Goal: Check status: Check status

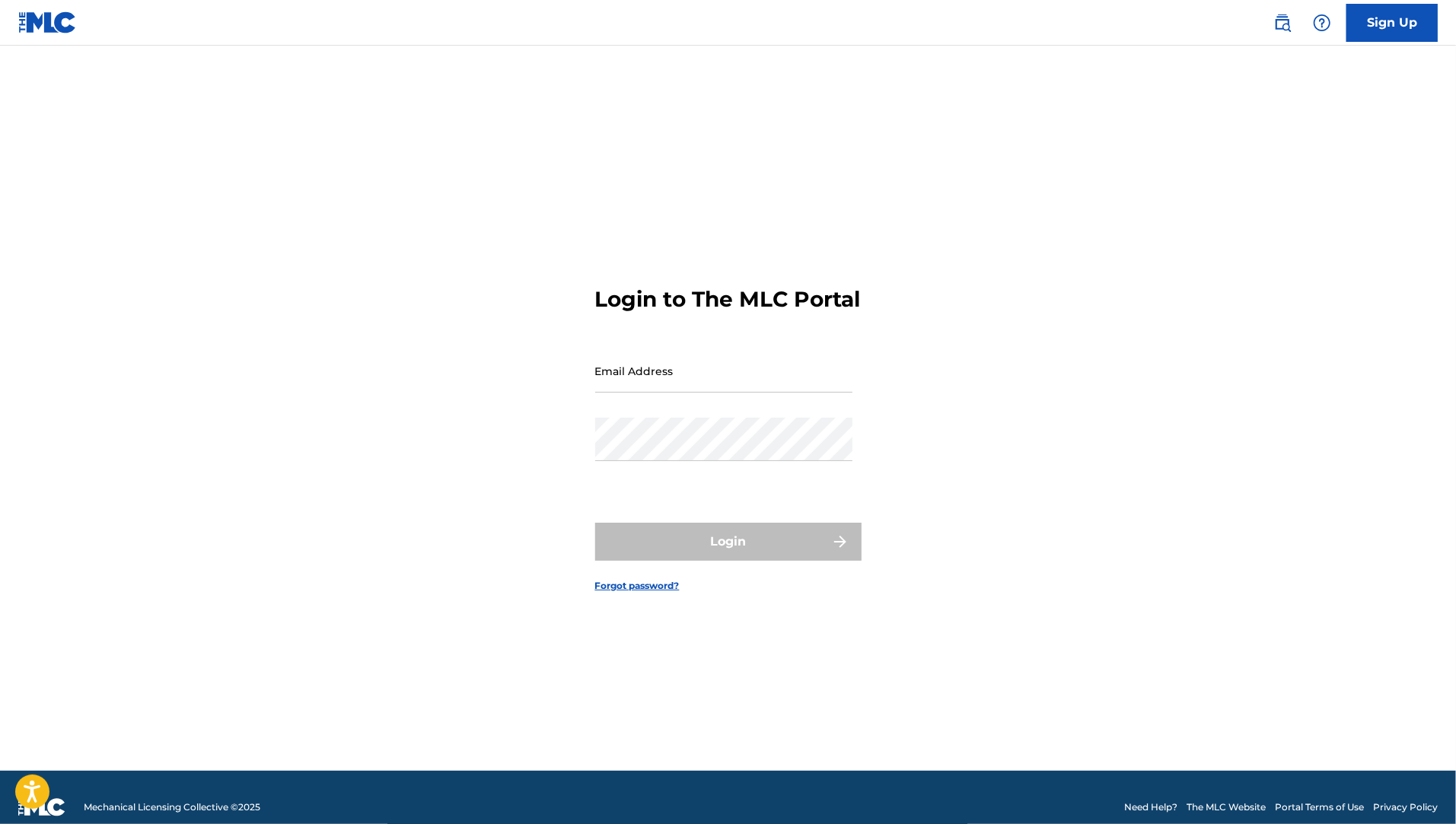
click at [733, 366] on input "Email Address" at bounding box center [724, 371] width 257 height 43
click at [726, 389] on input "[EMAIL_ADDRESS][DOMAIN_NAME]" at bounding box center [724, 371] width 257 height 43
type input "[EMAIL_ADDRESS][DOMAIN_NAME]"
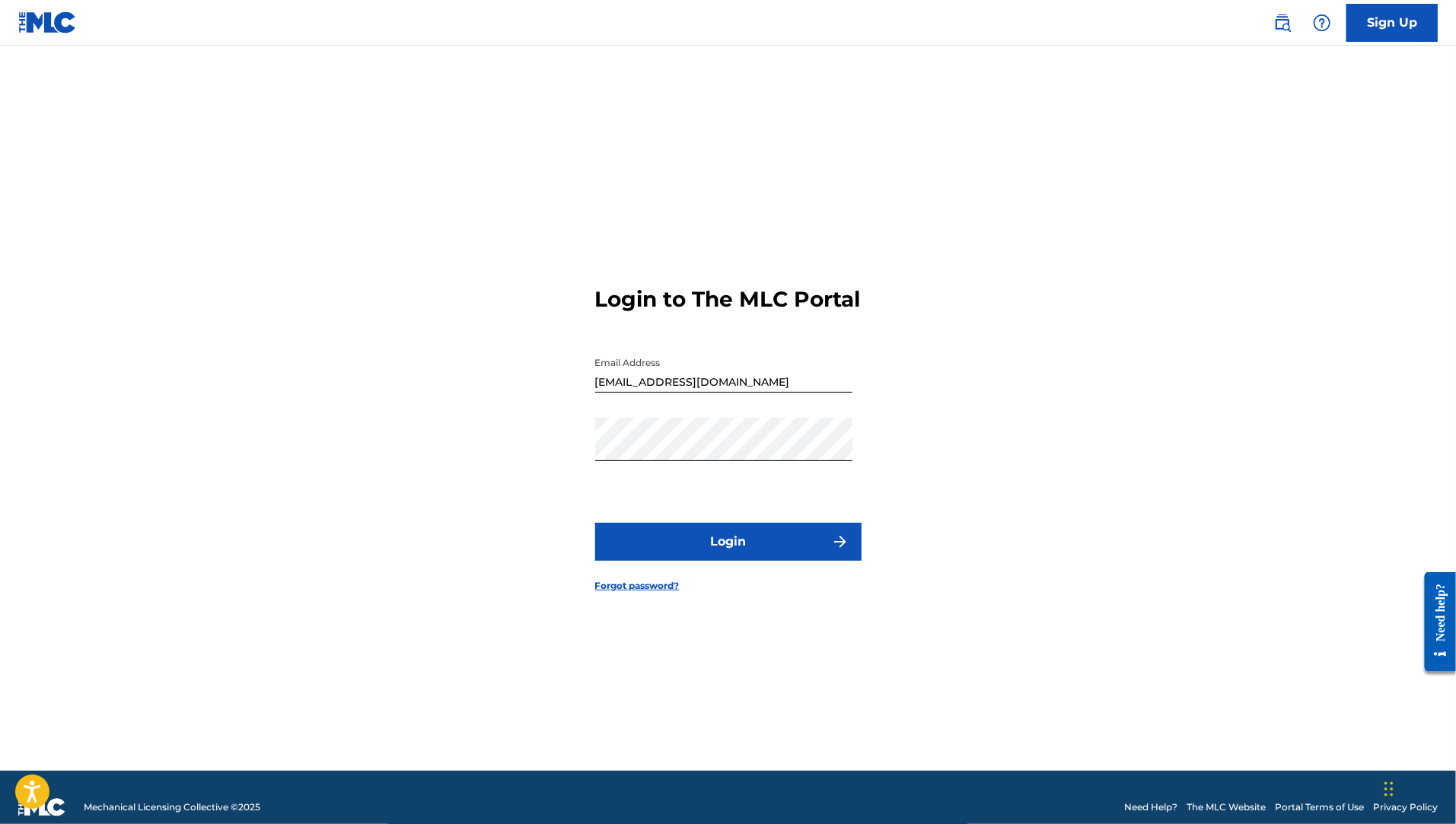
click at [744, 549] on button "Login" at bounding box center [728, 541] width 267 height 38
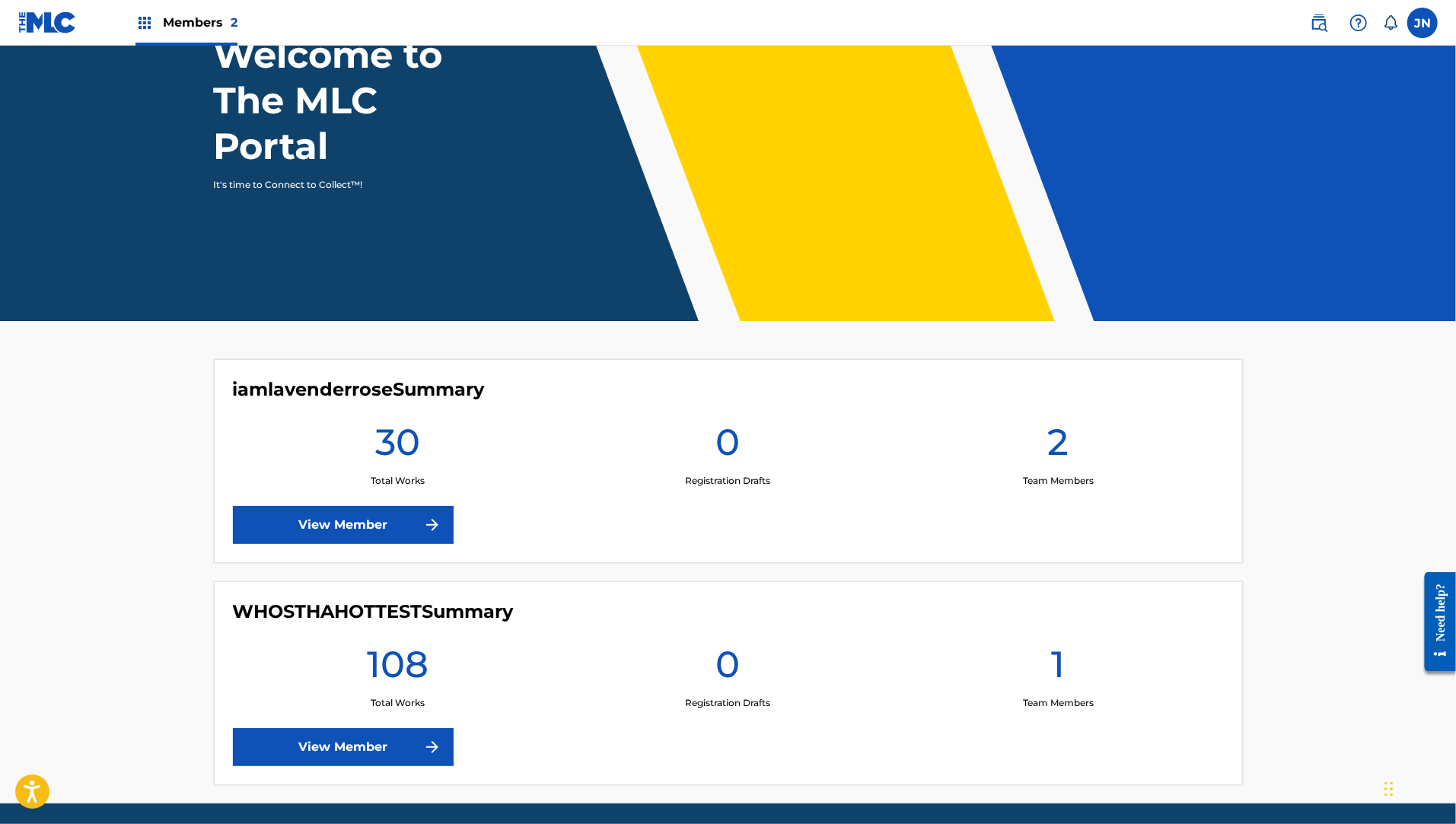
scroll to position [177, 0]
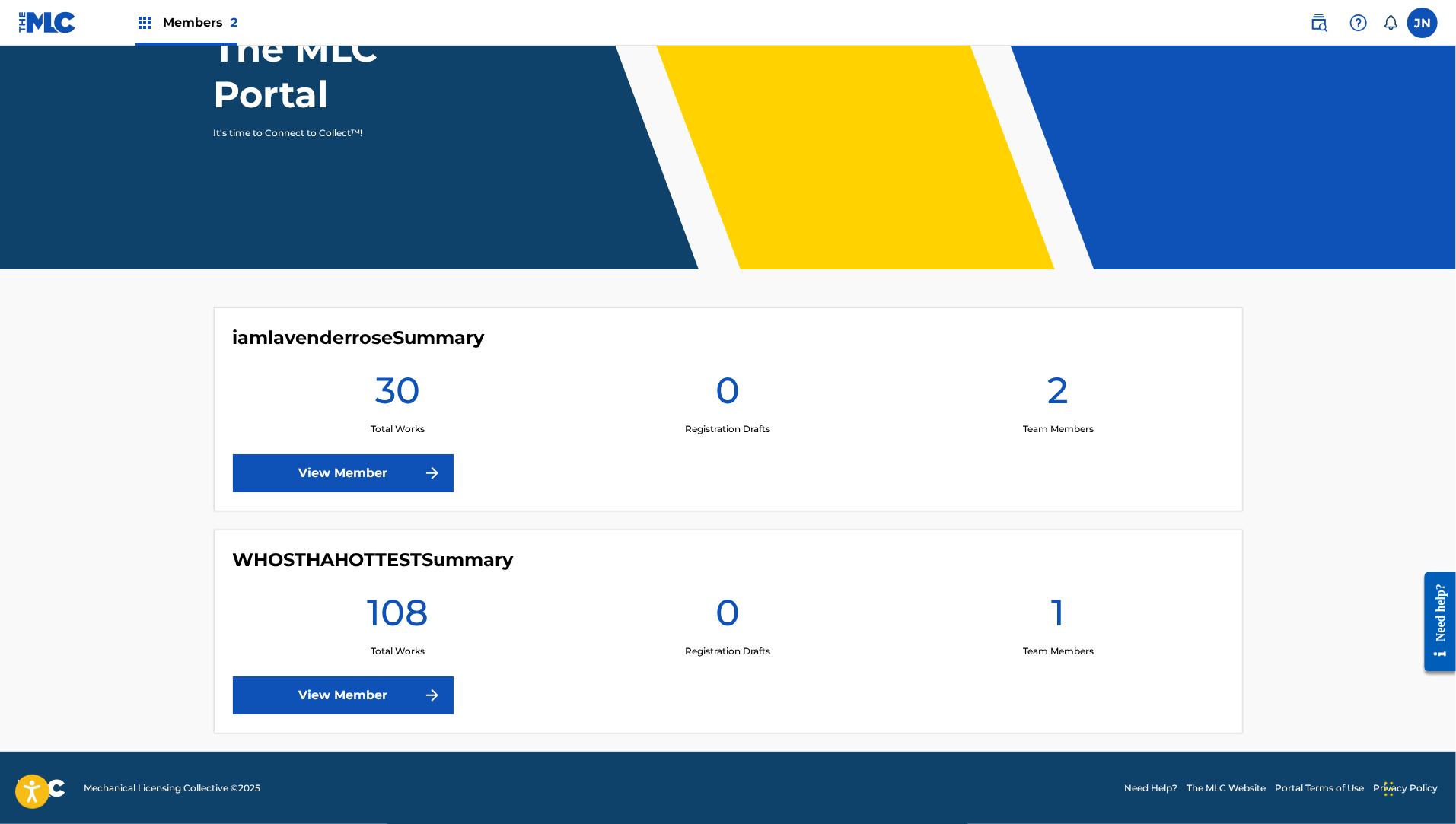
click at [364, 676] on link "View Member" at bounding box center [343, 695] width 221 height 38
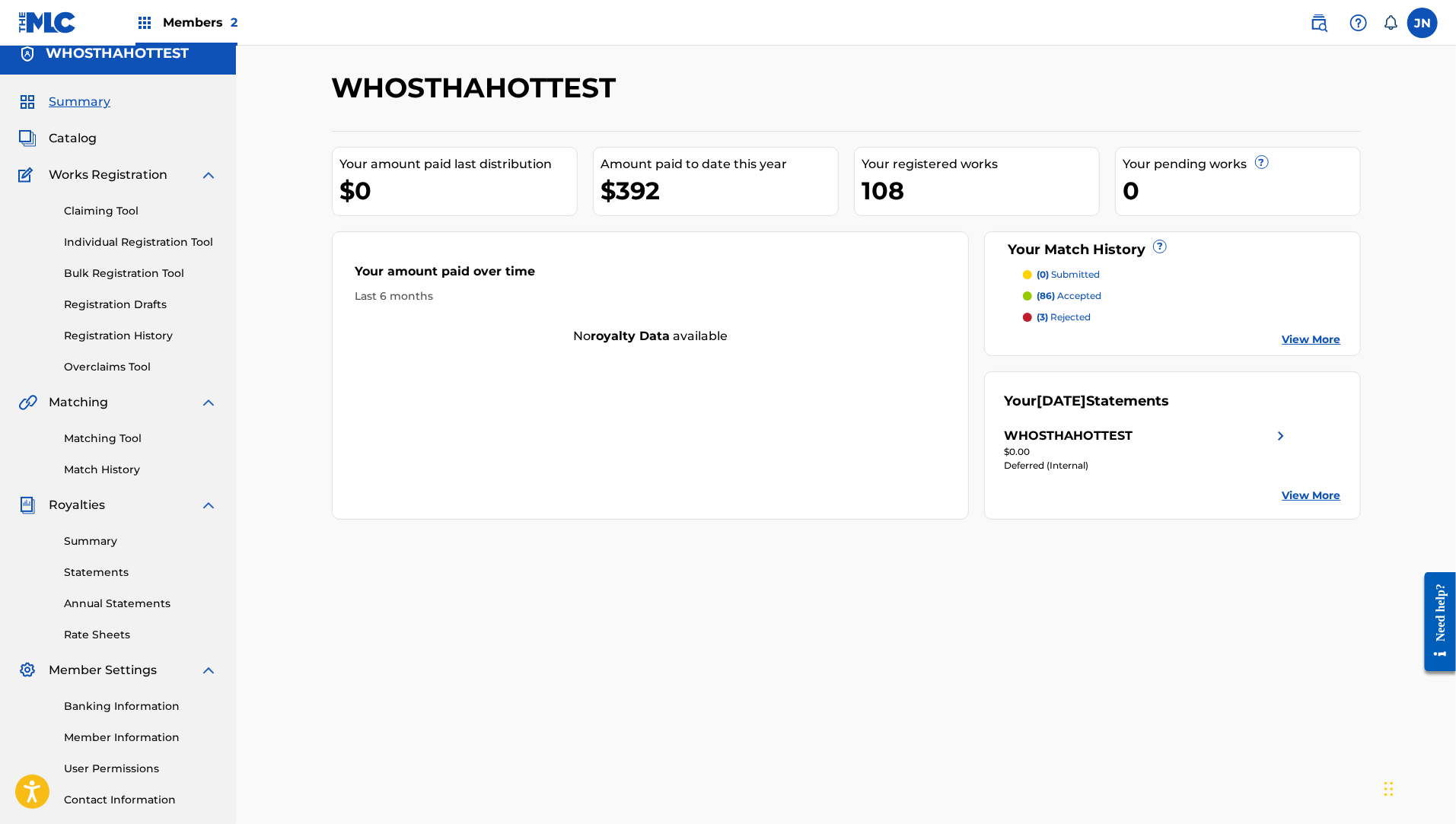
scroll to position [9, 0]
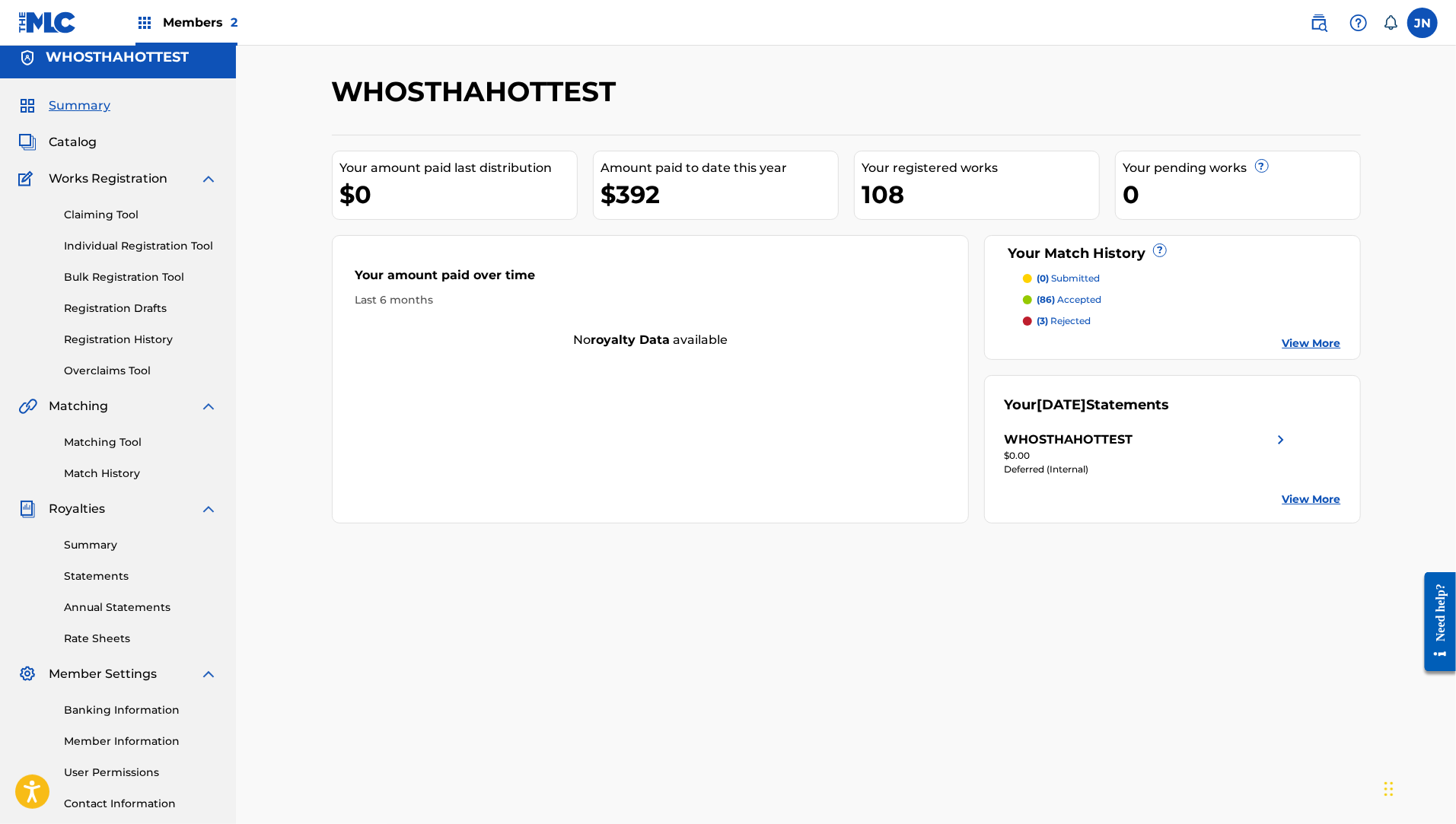
click at [1278, 431] on img at bounding box center [1282, 440] width 19 height 19
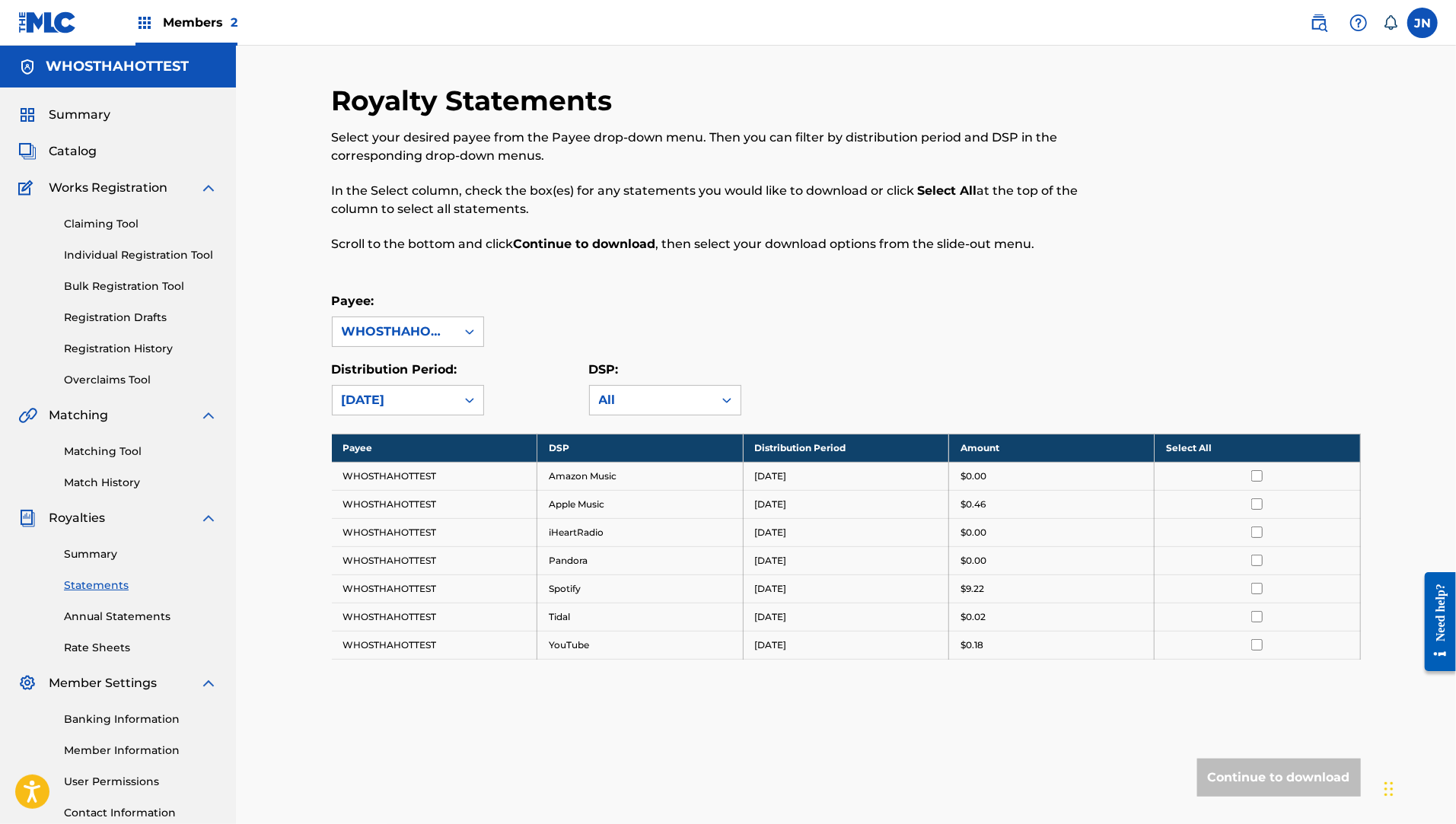
scroll to position [10, 0]
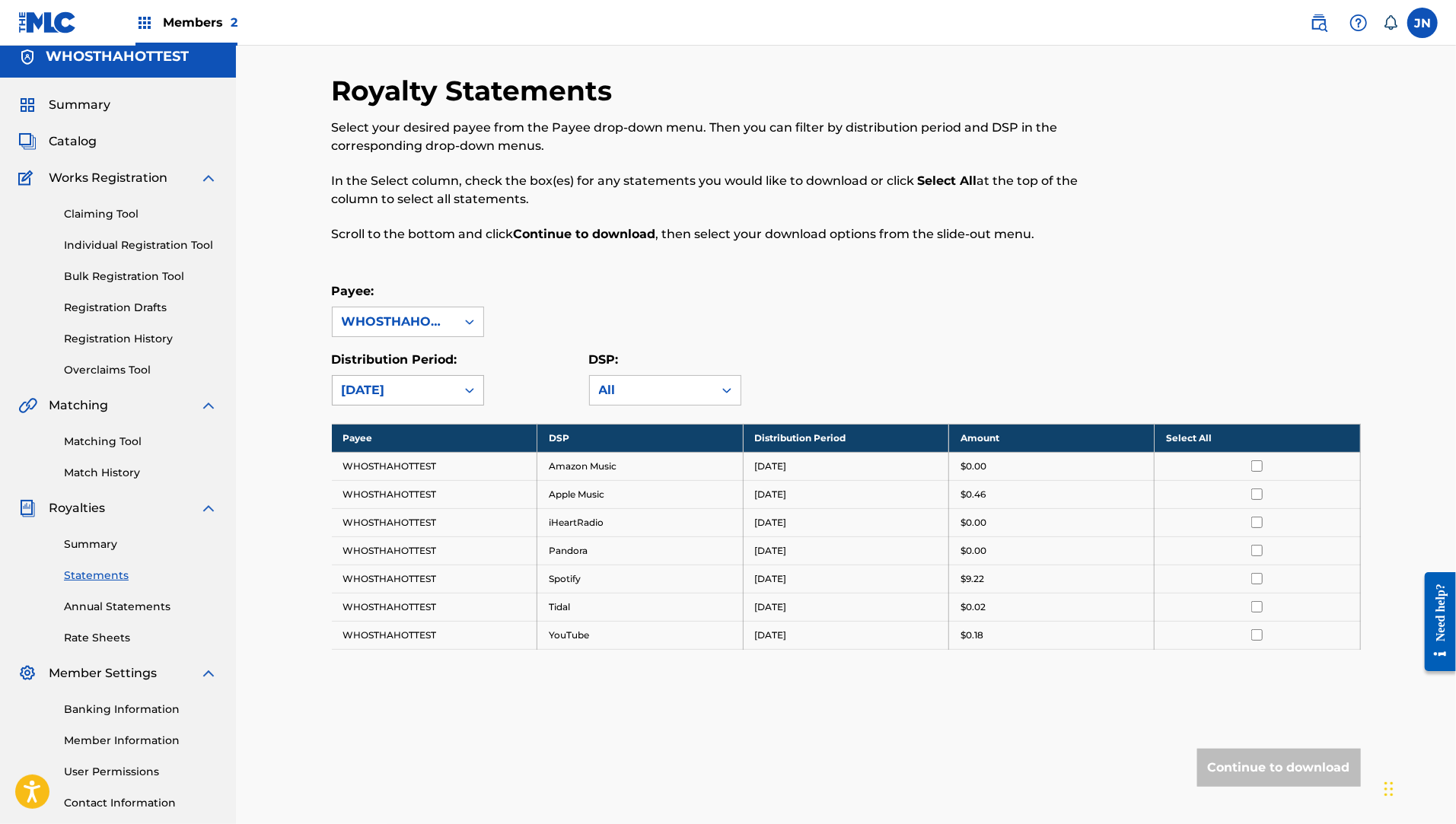
click at [458, 390] on div at bounding box center [469, 390] width 27 height 27
click at [531, 355] on div "Distribution Period: September 2025" at bounding box center [460, 378] width 257 height 55
click at [102, 547] on link "Summary" at bounding box center [141, 544] width 153 height 16
